Goal: Transaction & Acquisition: Download file/media

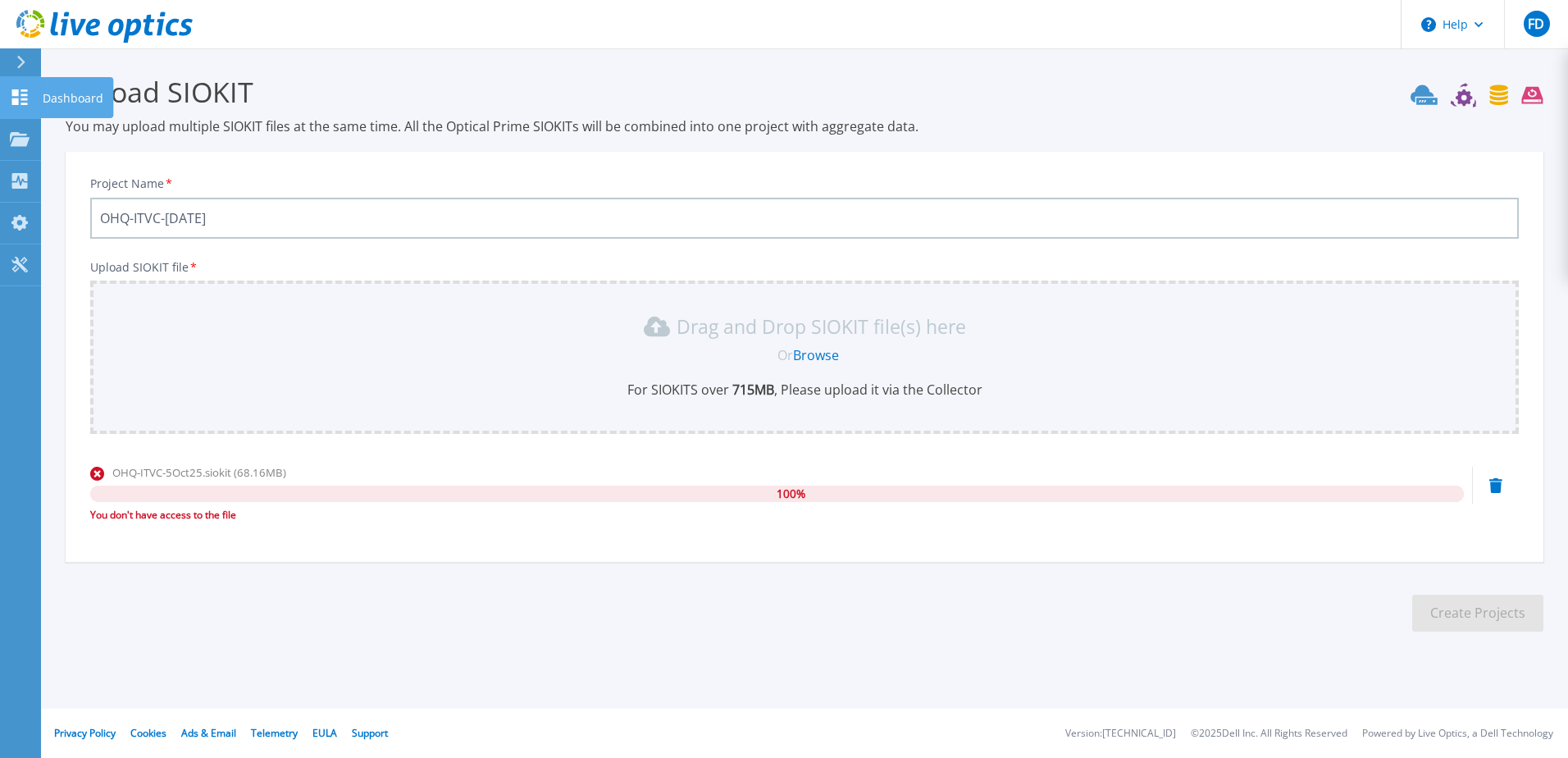
click at [19, 97] on icon at bounding box center [20, 97] width 20 height 15
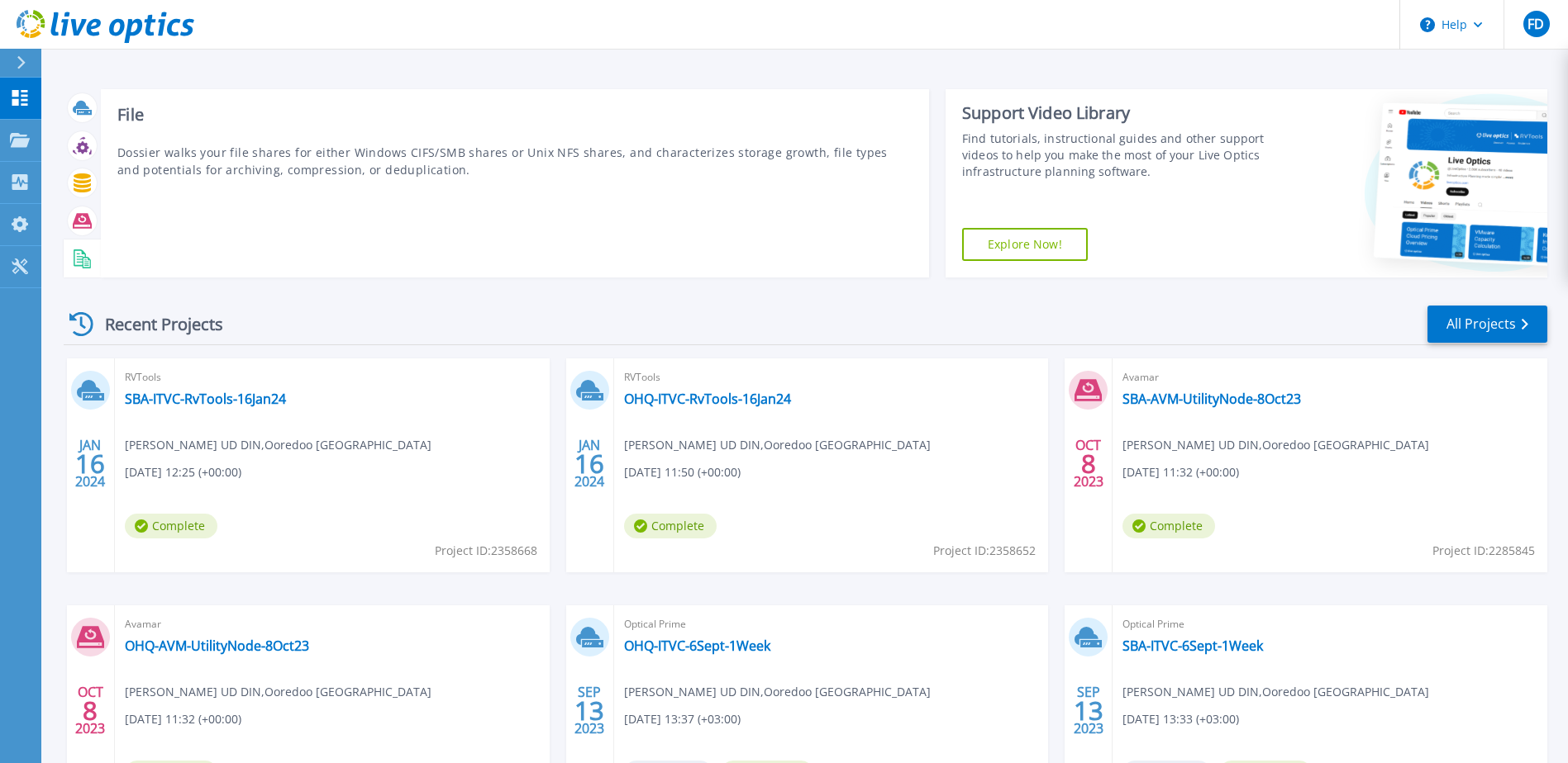
drag, startPoint x: 207, startPoint y: 171, endPoint x: 212, endPoint y: 179, distance: 9.4
click at [208, 171] on p "Dossier walks your file shares for either Windows CIFS/SMB shares or Unix NFS s…" at bounding box center [515, 161] width 795 height 35
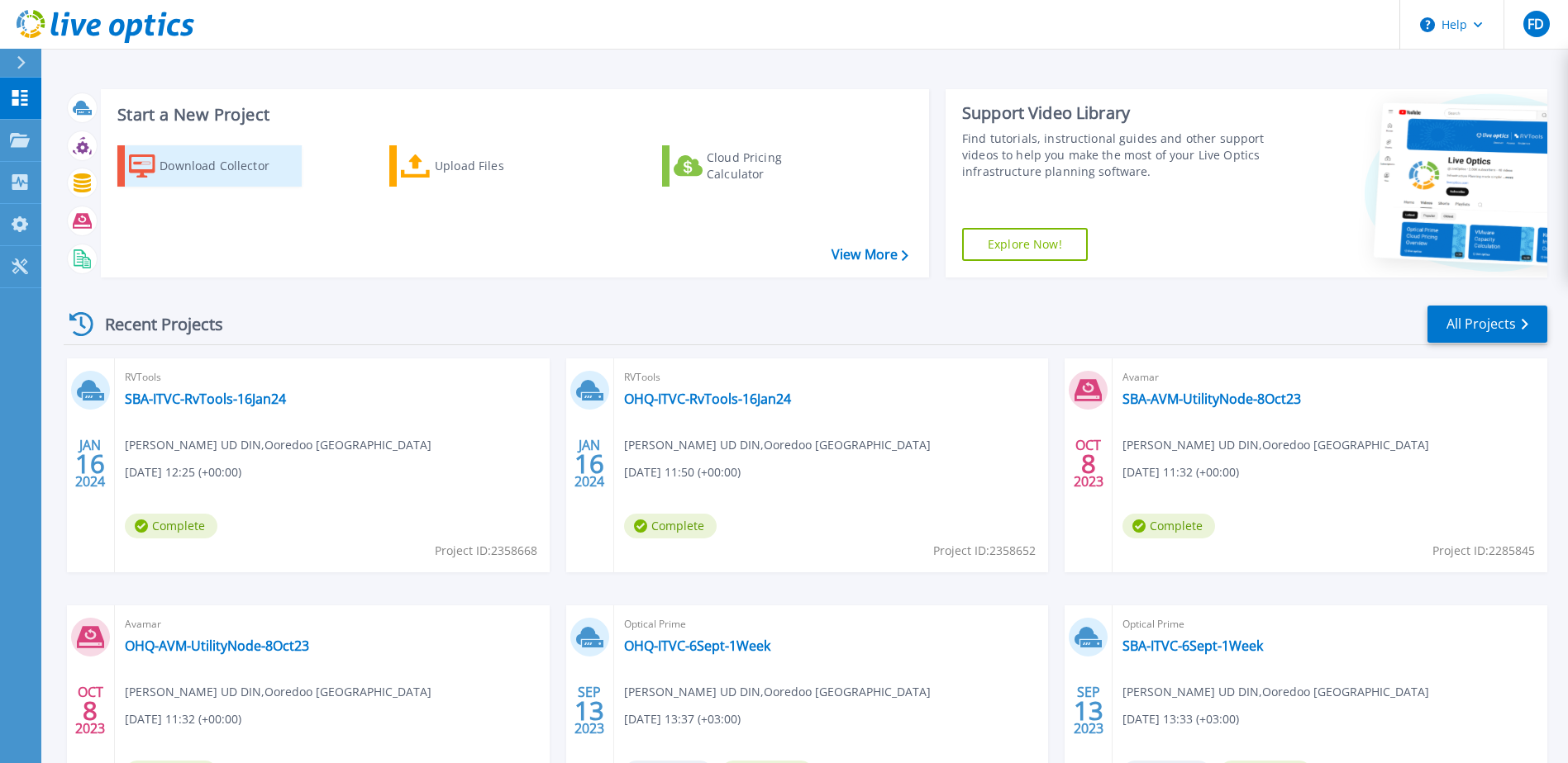
click at [167, 168] on div "Download Collector" at bounding box center [226, 166] width 132 height 33
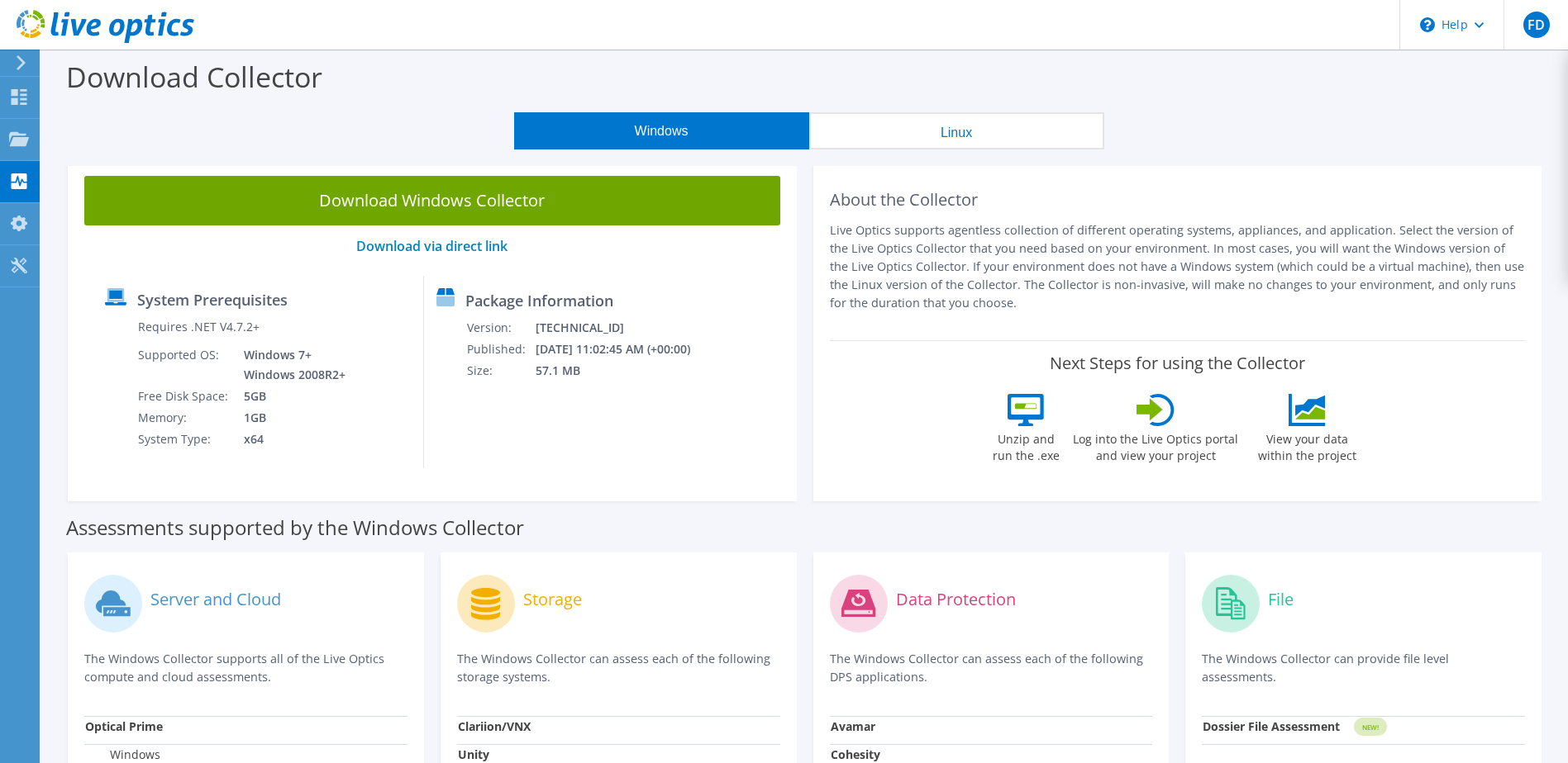
drag, startPoint x: 524, startPoint y: 199, endPoint x: 489, endPoint y: 200, distance: 35.0
click at [524, 199] on link "Download Windows Collector" at bounding box center [432, 201] width 695 height 50
click at [1239, 186] on div "About the Collector Live Optics supports agentless collection of different oper…" at bounding box center [1177, 249] width 695 height 148
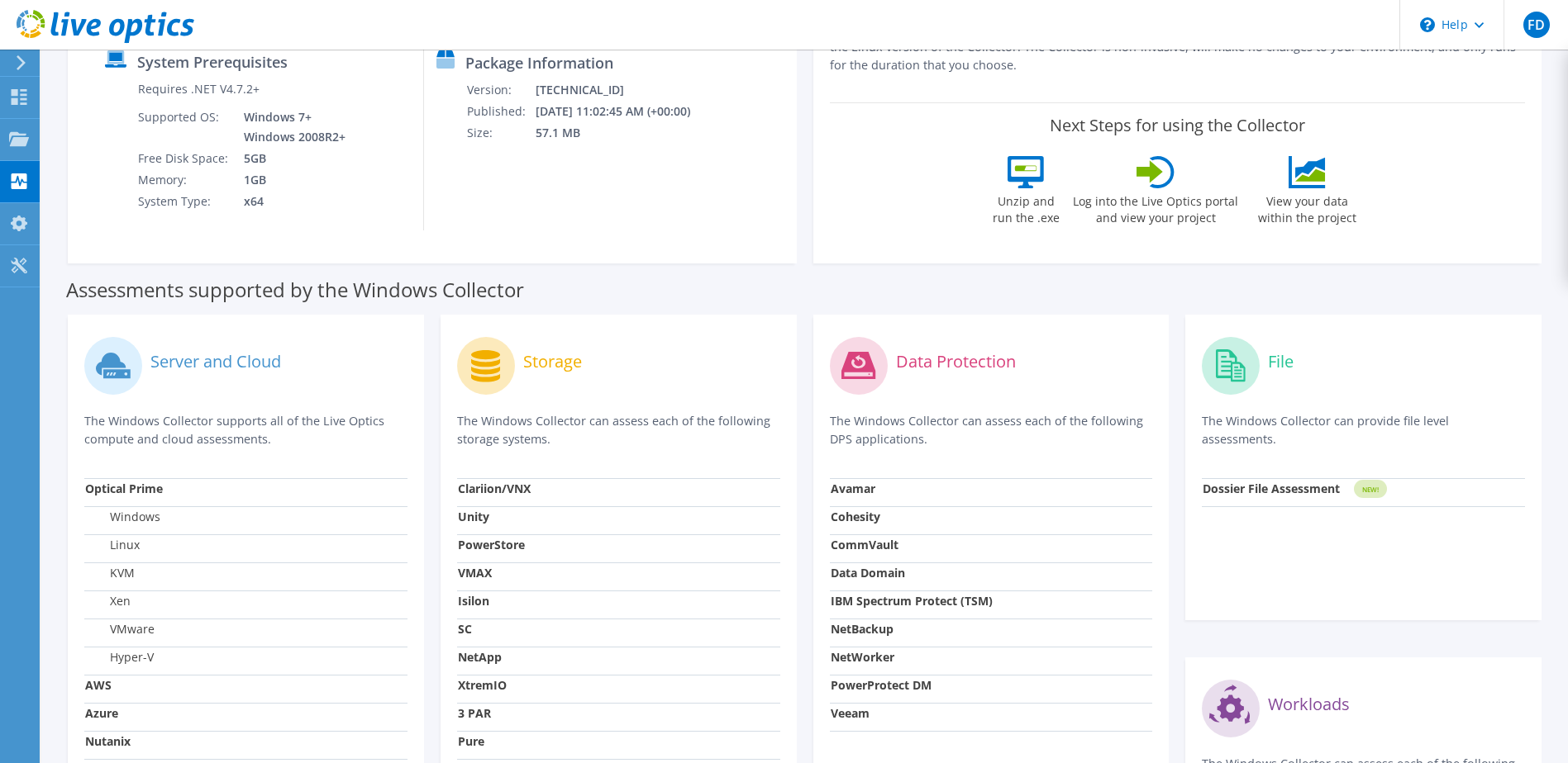
scroll to position [330, 0]
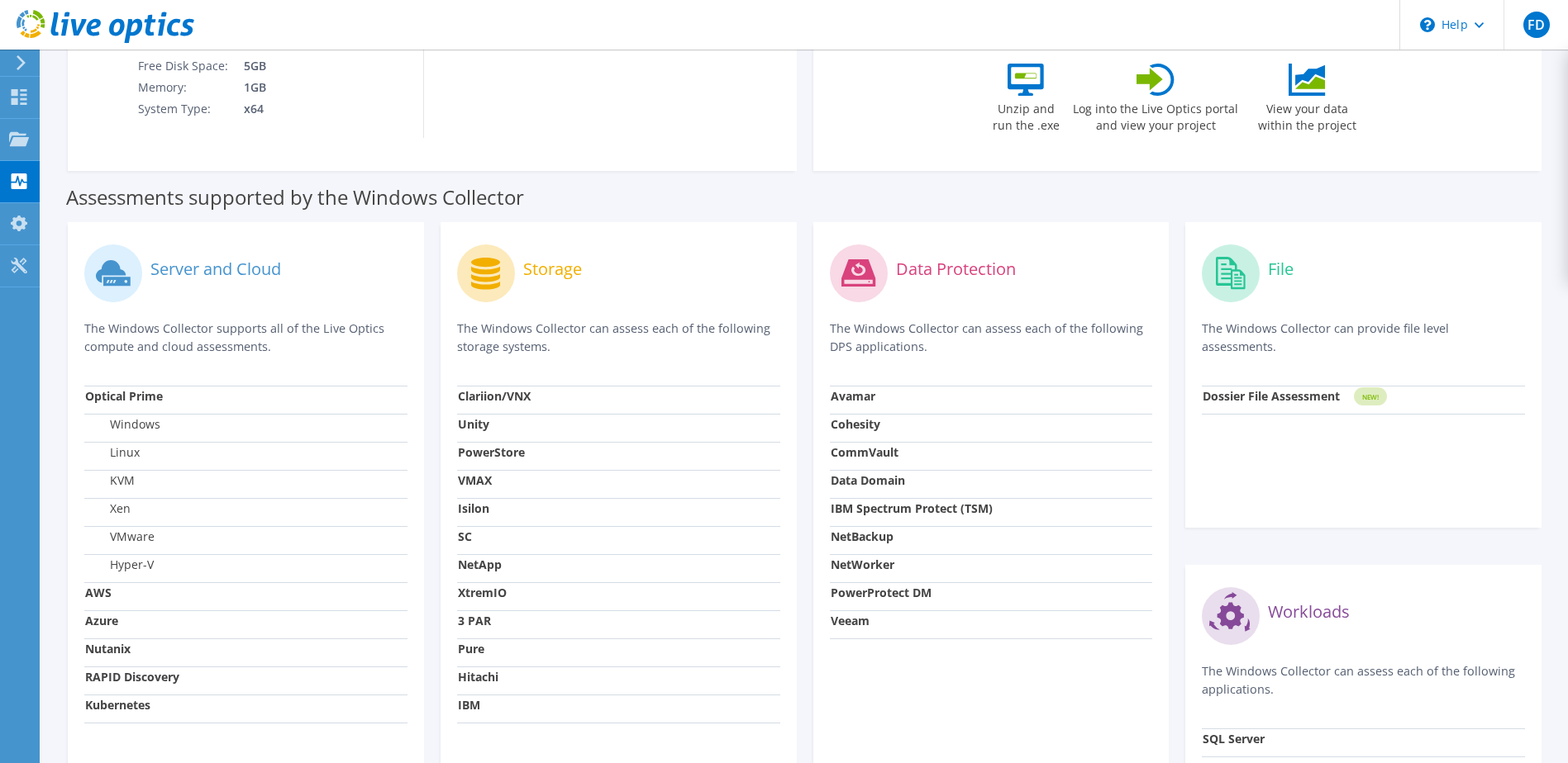
click at [728, 162] on div "Download Windows Collector Download via direct link System Prerequisites Requir…" at bounding box center [432, 0] width 729 height 342
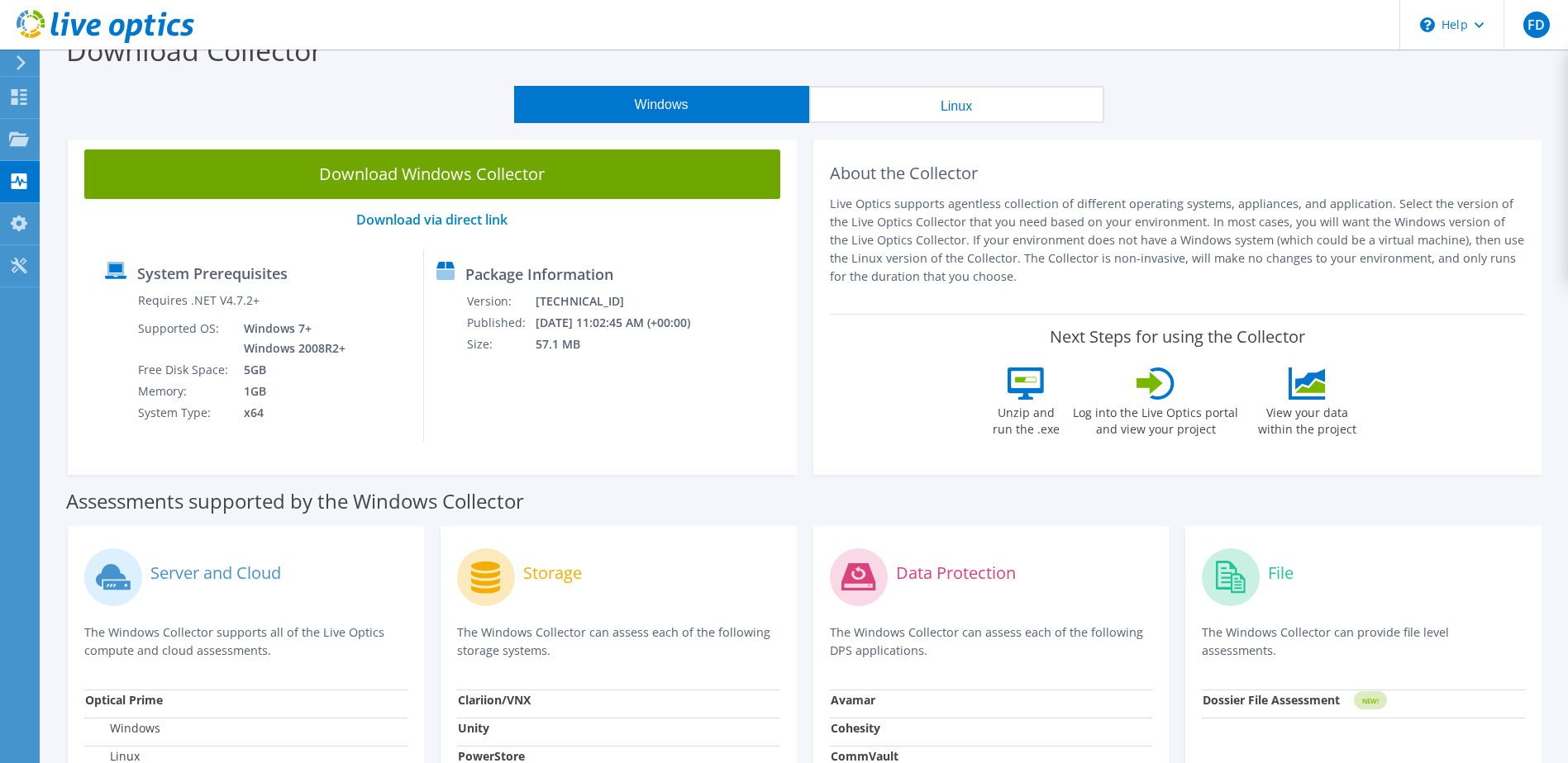
scroll to position [0, 0]
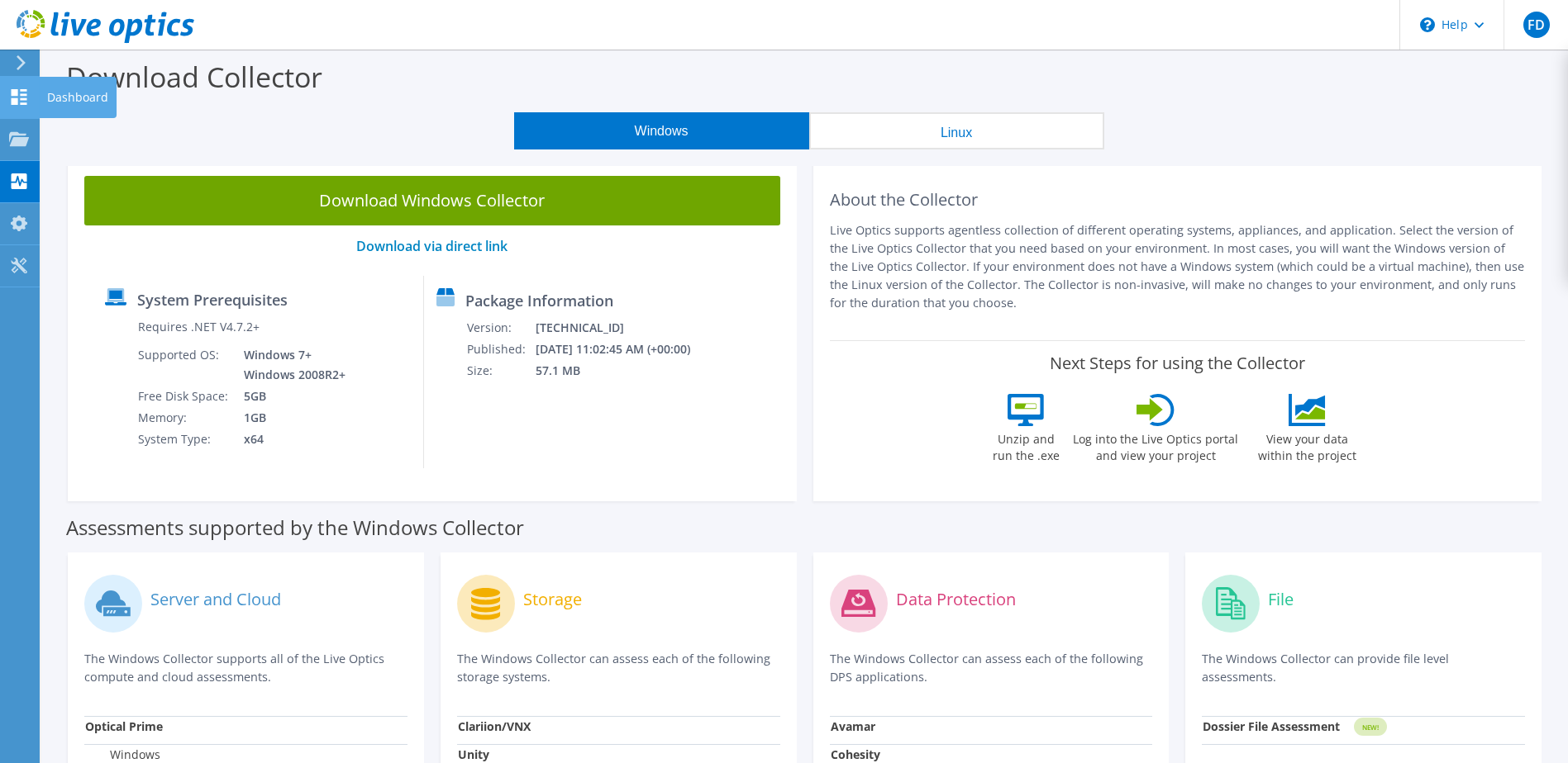
click at [16, 93] on use at bounding box center [19, 96] width 16 height 16
